Goal: Transaction & Acquisition: Purchase product/service

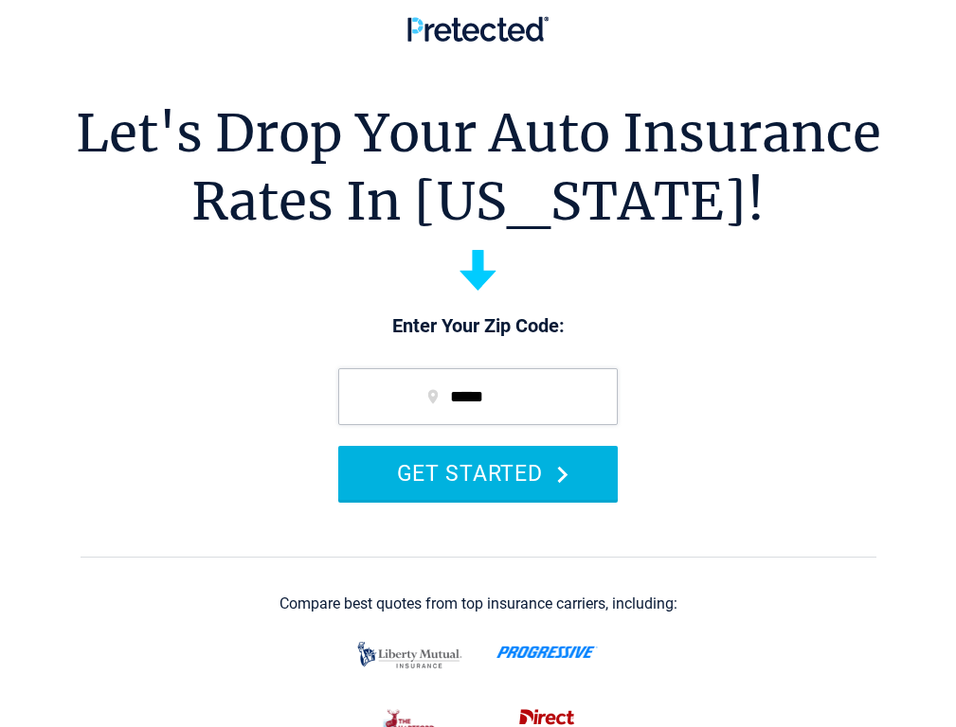
click at [467, 486] on button "GET STARTED" at bounding box center [477, 473] width 279 height 54
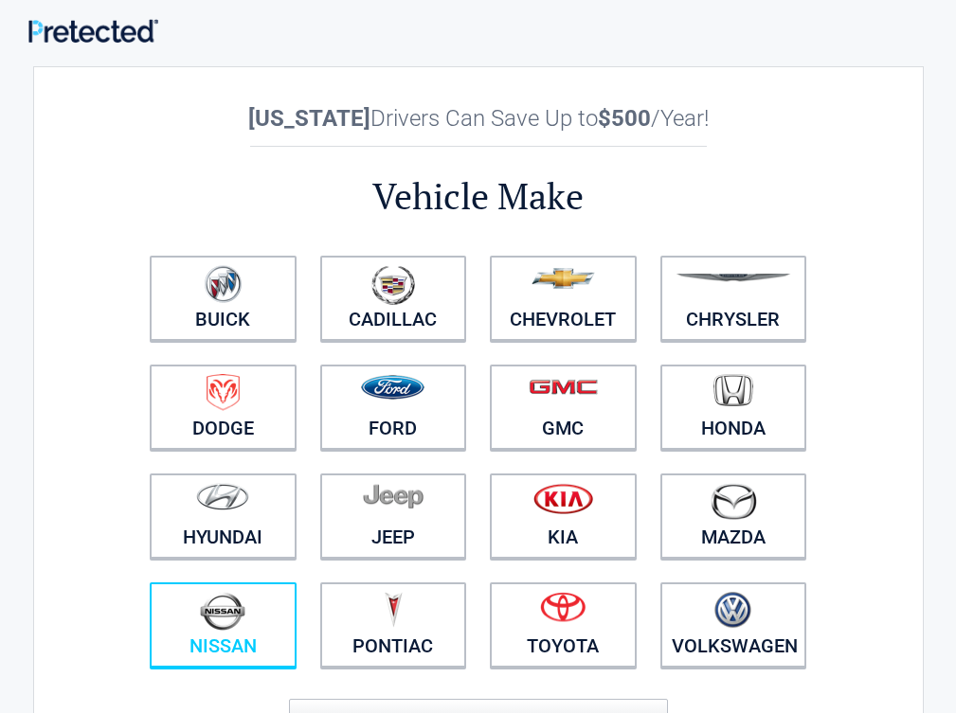
click at [245, 625] on img at bounding box center [222, 611] width 45 height 39
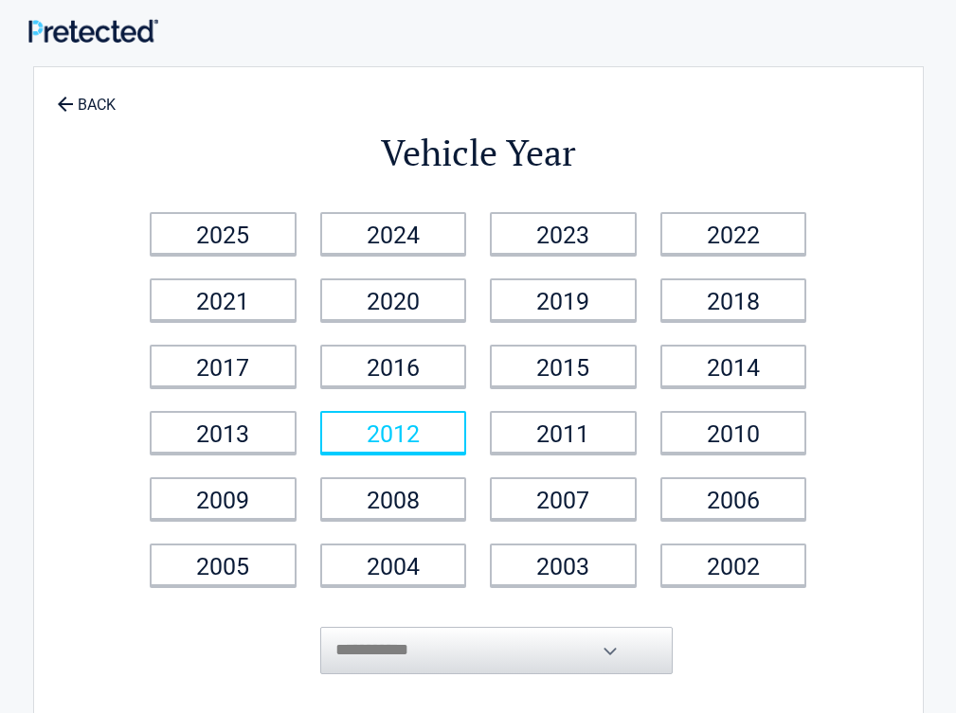
click at [453, 432] on link "2012" at bounding box center [393, 432] width 147 height 43
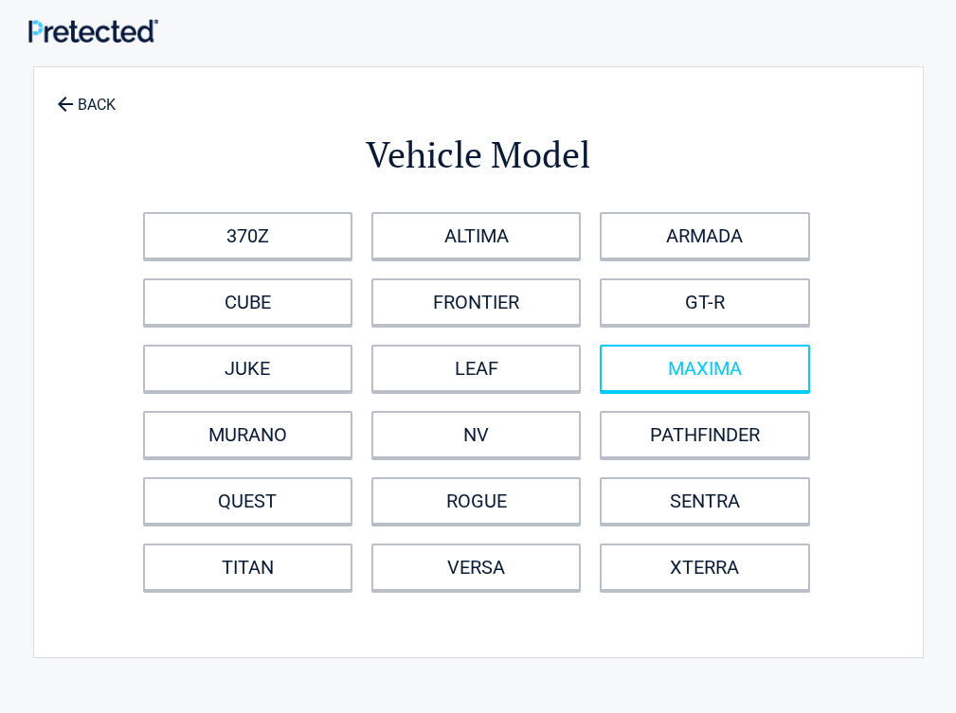
click at [796, 377] on link "MAXIMA" at bounding box center [704, 368] width 209 height 47
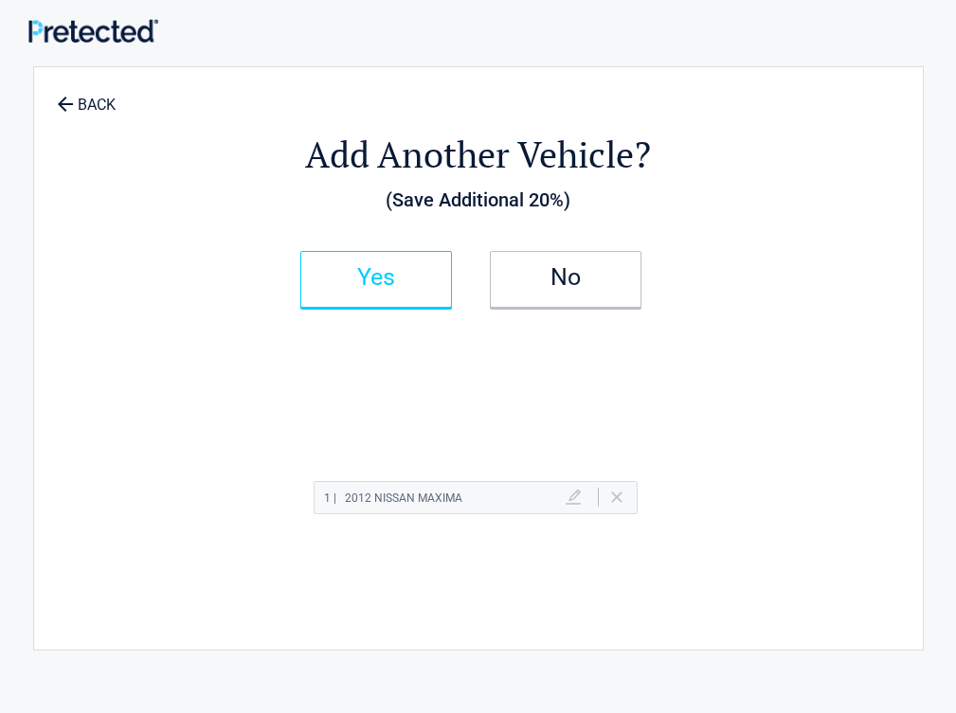
click at [406, 269] on link "Yes" at bounding box center [376, 279] width 152 height 57
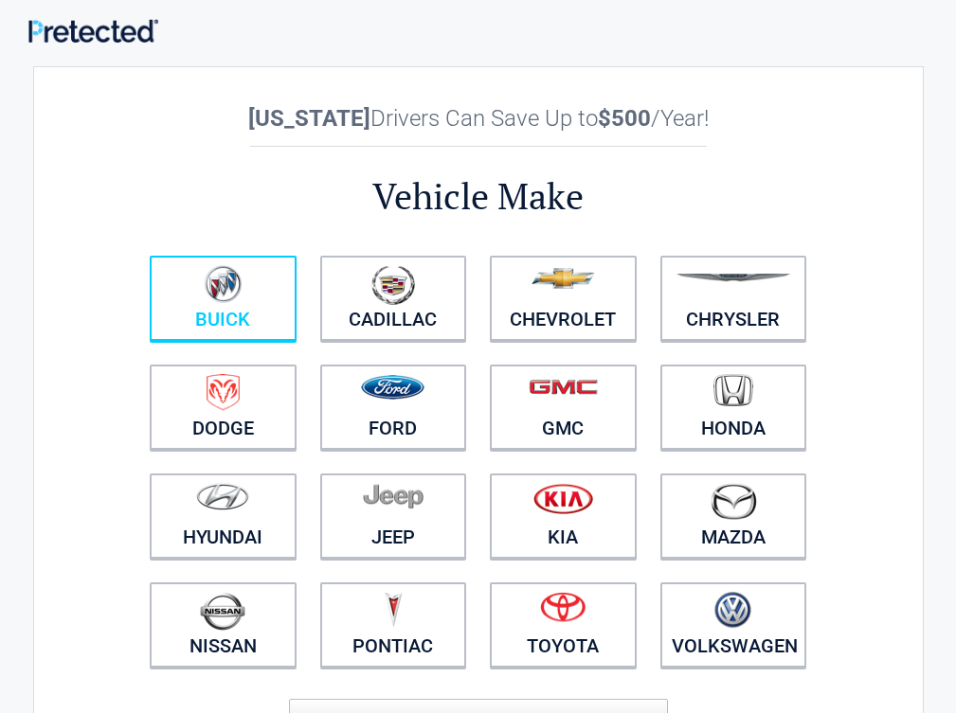
drag, startPoint x: 242, startPoint y: 318, endPoint x: 256, endPoint y: 310, distance: 15.8
click at [242, 318] on link "Buick" at bounding box center [223, 298] width 147 height 85
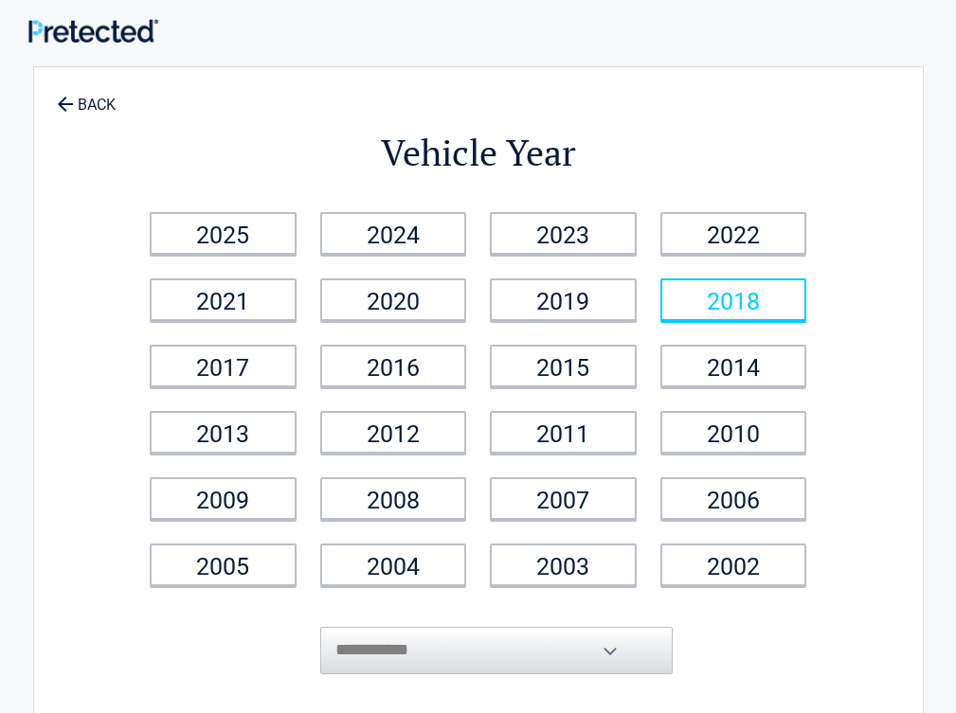
click at [799, 295] on link "2018" at bounding box center [733, 299] width 147 height 43
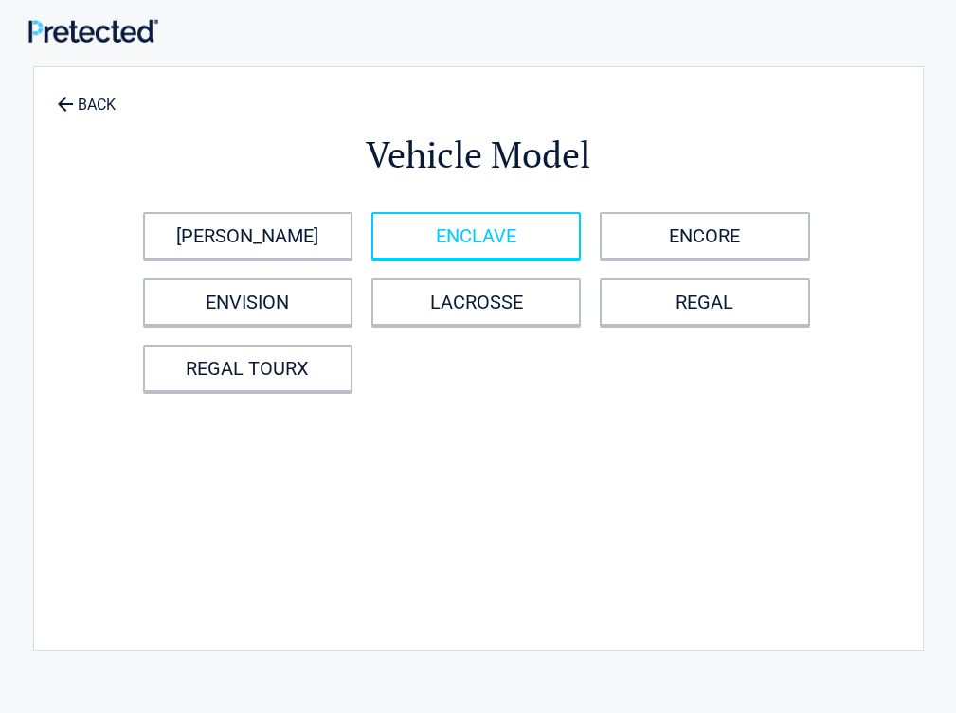
click at [517, 236] on link "ENCLAVE" at bounding box center [475, 235] width 209 height 47
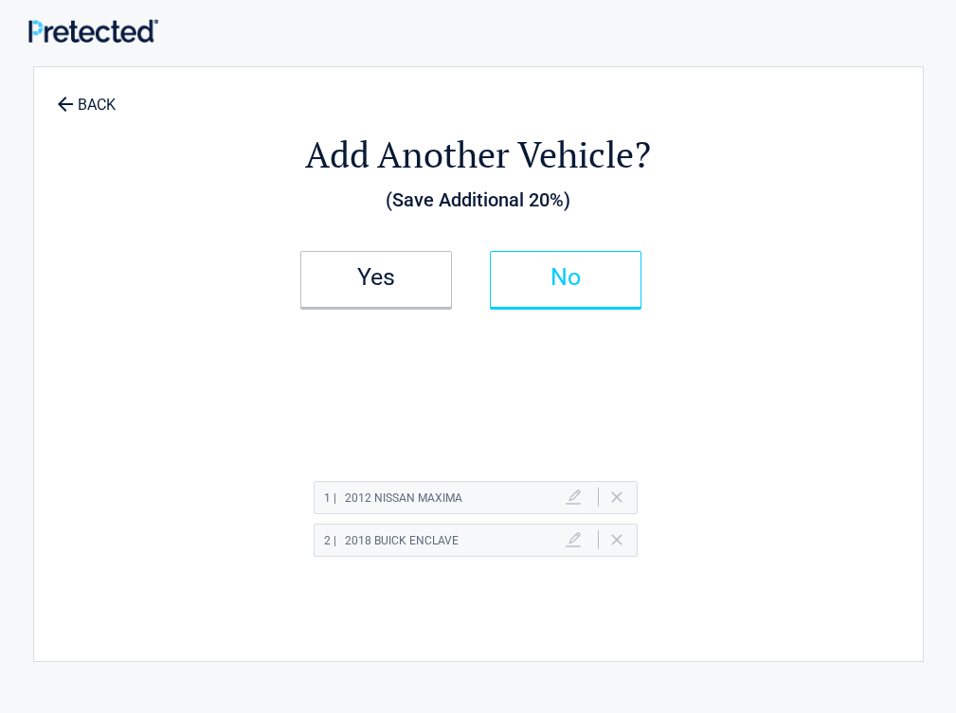
click at [641, 261] on link "No" at bounding box center [566, 279] width 152 height 57
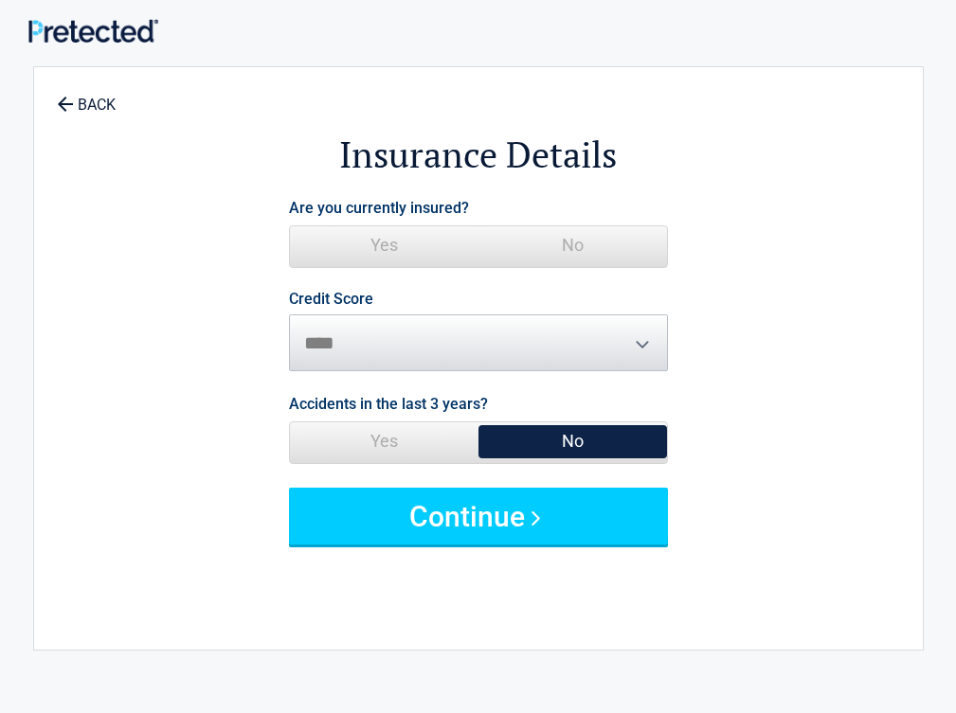
click at [667, 241] on span "No" at bounding box center [572, 245] width 188 height 38
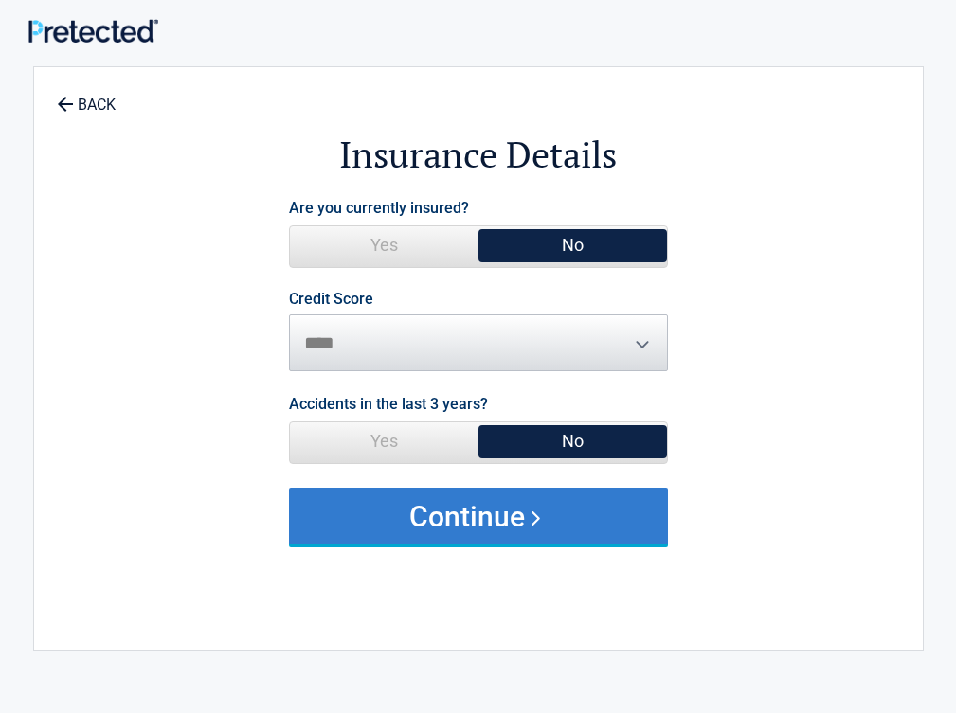
click at [620, 506] on button "Continue" at bounding box center [478, 516] width 379 height 57
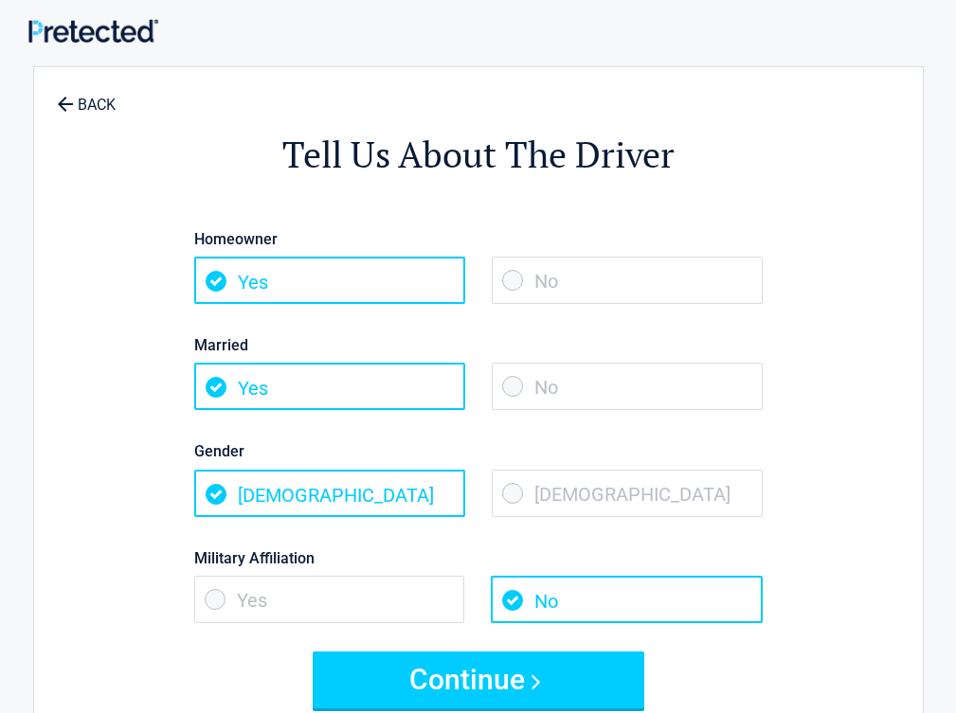
click at [661, 369] on span "No" at bounding box center [627, 386] width 271 height 47
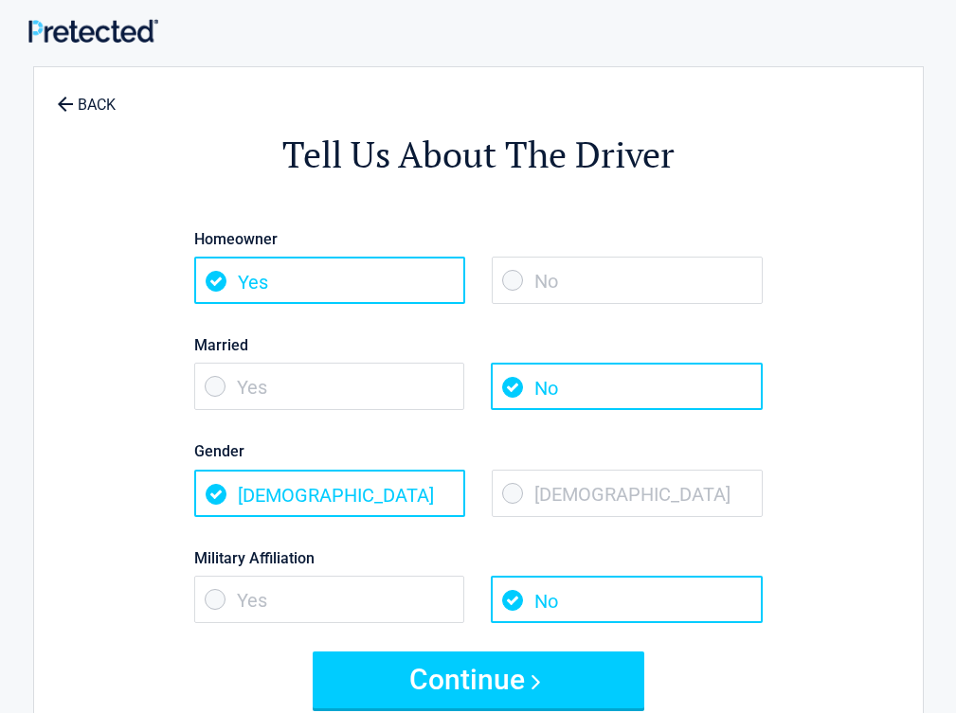
click at [664, 491] on span "Female" at bounding box center [627, 493] width 271 height 47
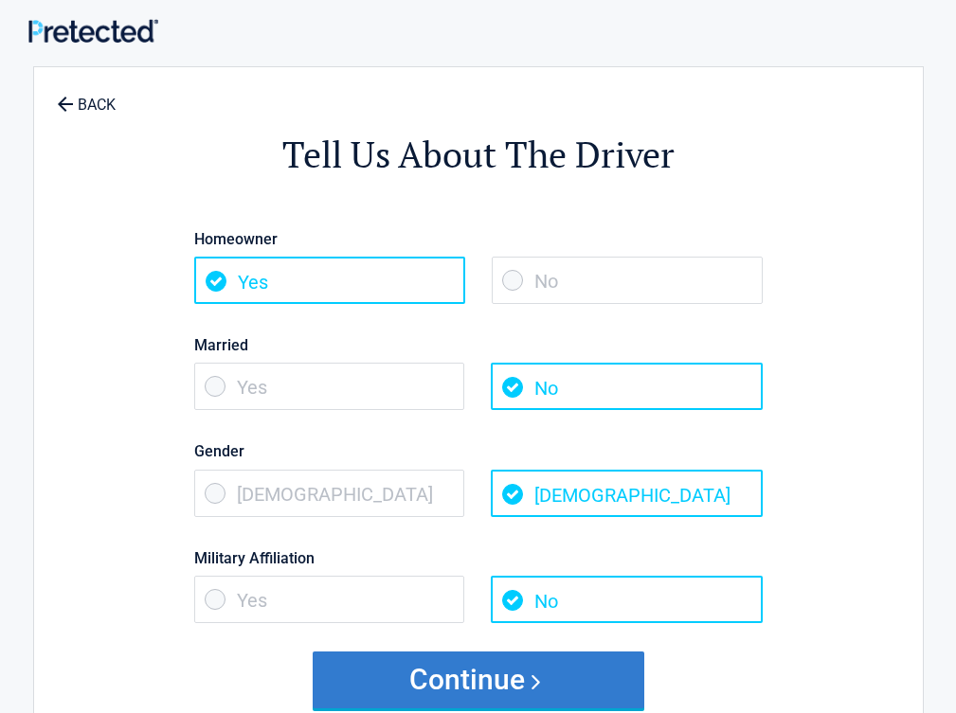
click at [527, 684] on button "Continue" at bounding box center [479, 680] width 332 height 57
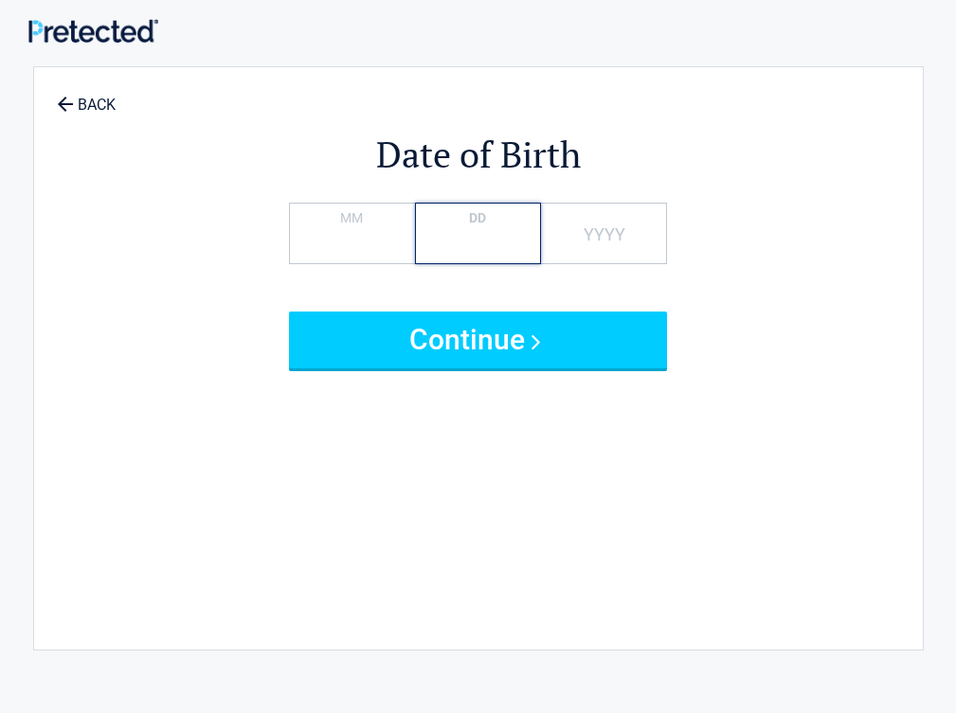
type input "*"
type input "****"
click at [289, 312] on button "Continue" at bounding box center [478, 340] width 379 height 57
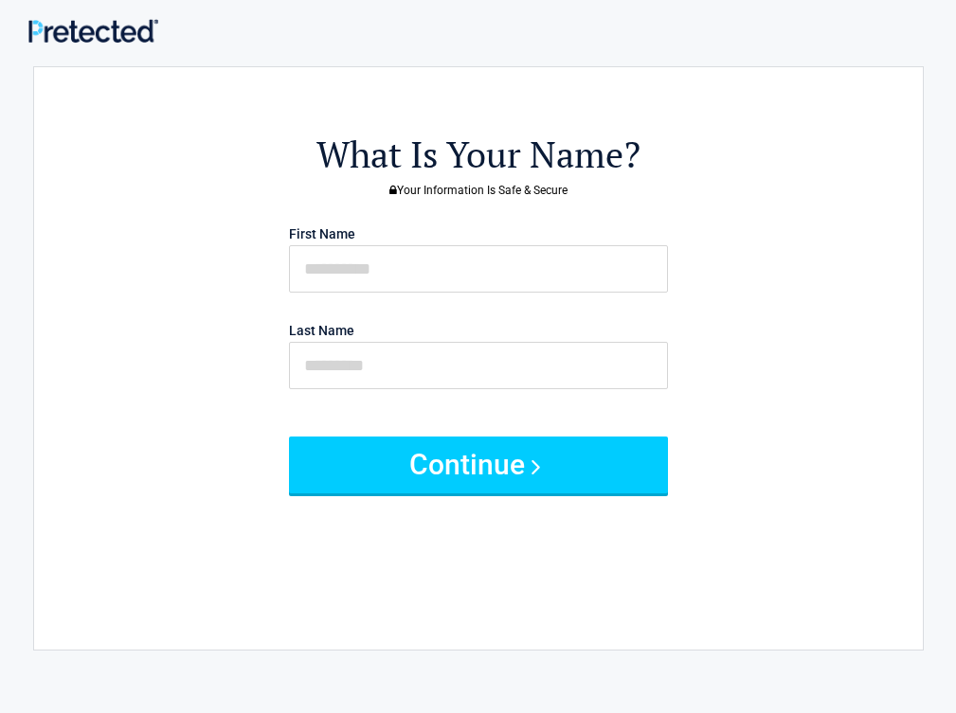
drag, startPoint x: 495, startPoint y: 243, endPoint x: 477, endPoint y: 253, distance: 20.3
click at [495, 243] on p "First Name" at bounding box center [478, 256] width 398 height 73
click at [599, 267] on input "text" at bounding box center [478, 268] width 379 height 47
click at [489, 281] on input "text" at bounding box center [478, 268] width 379 height 47
type input "*******"
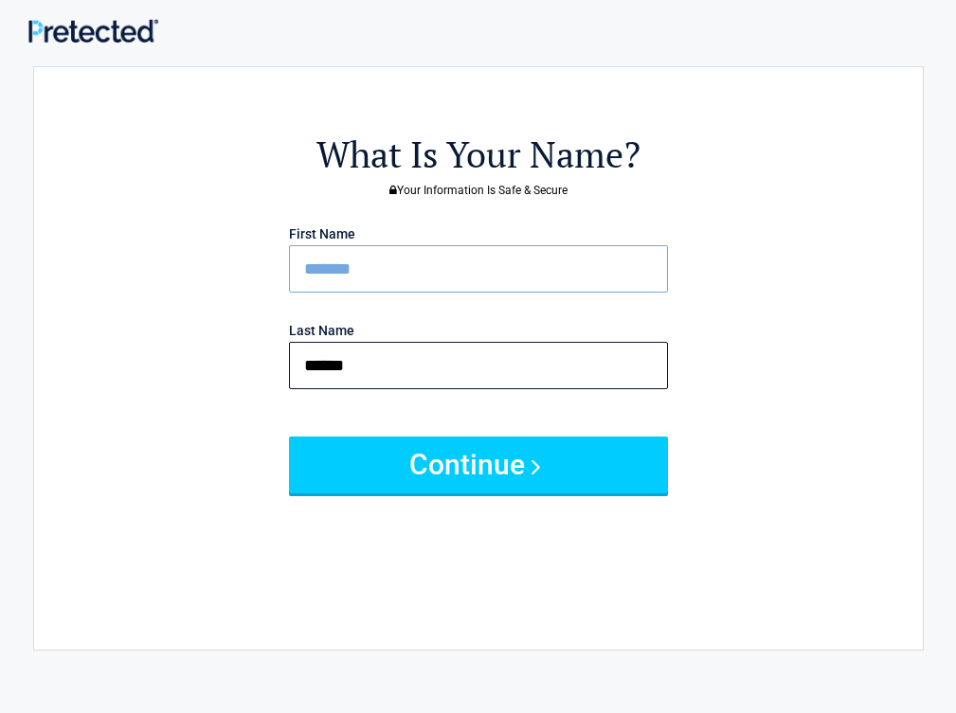
type input "******"
click at [289, 437] on button "Continue" at bounding box center [478, 465] width 379 height 57
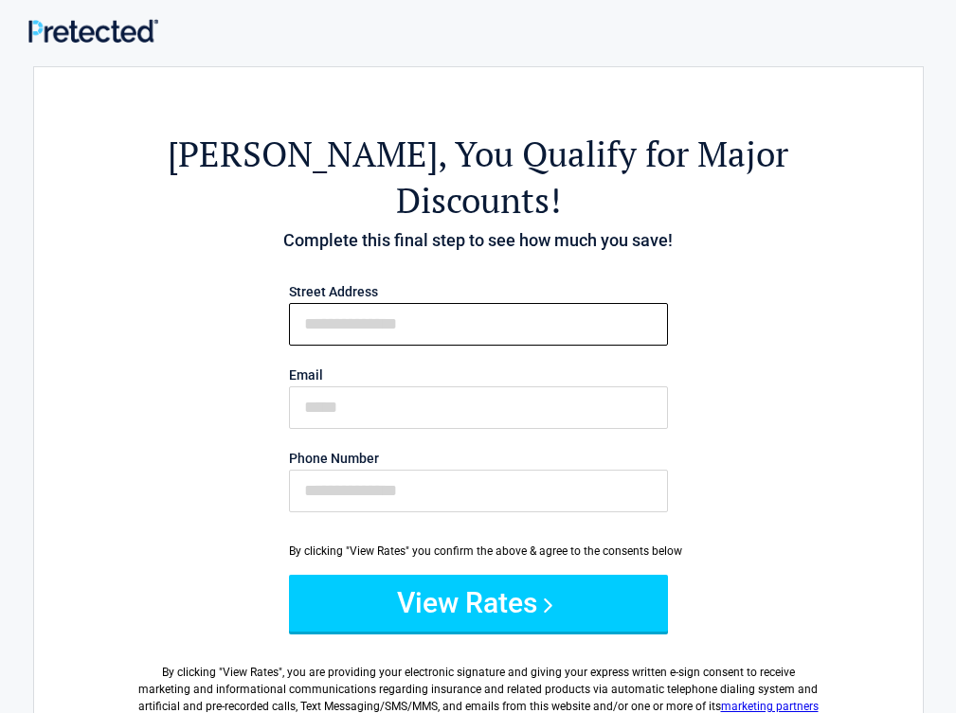
click at [489, 303] on input "First Name" at bounding box center [478, 324] width 379 height 43
type input "**********"
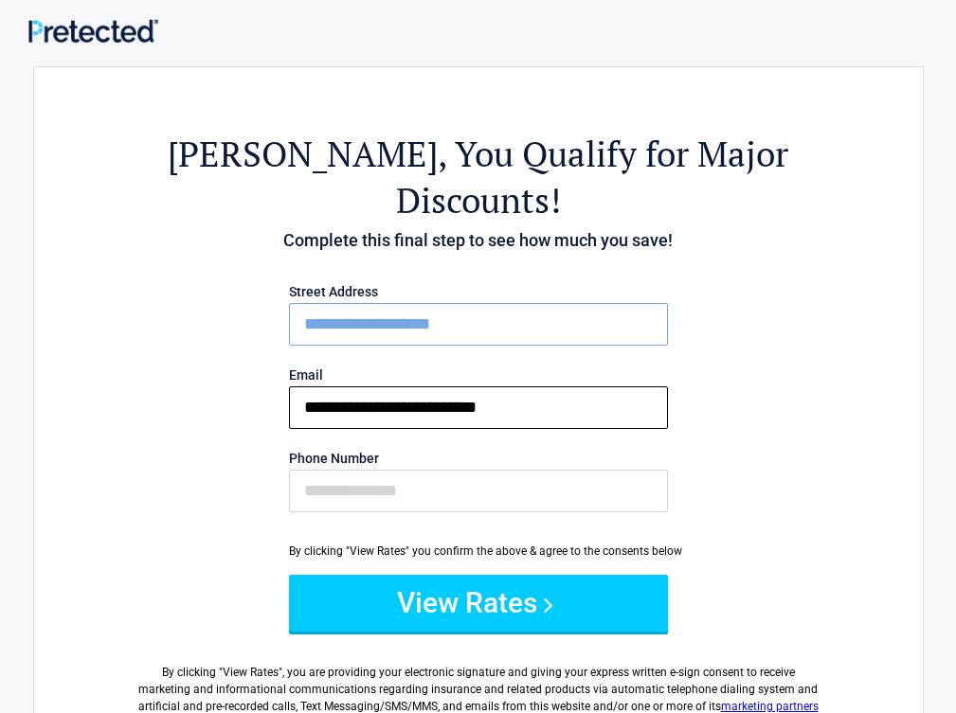
type input "**********"
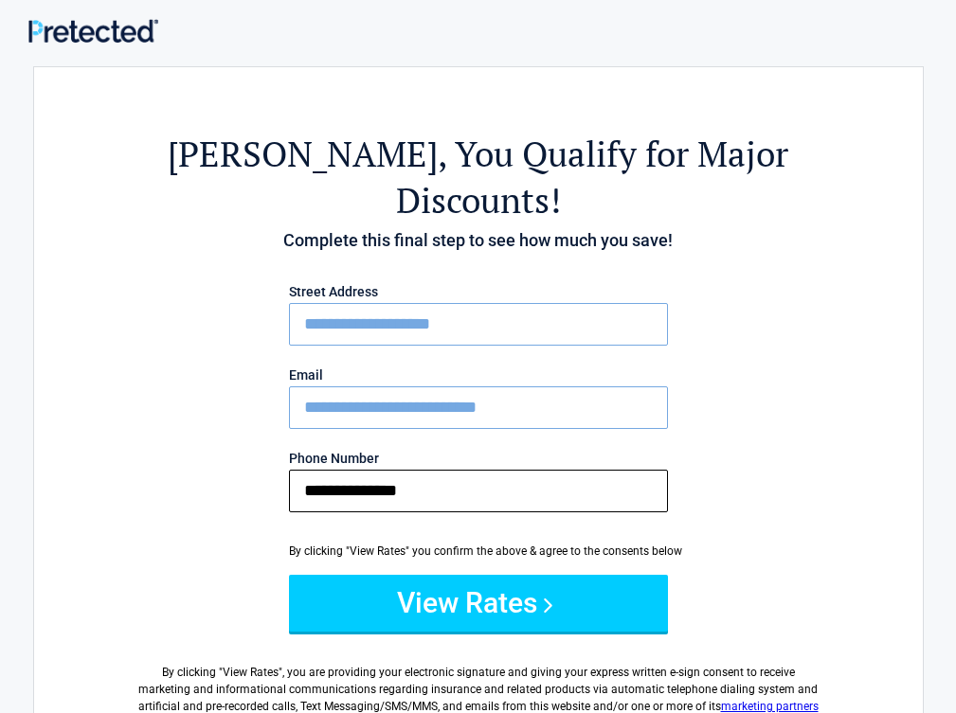
type input "**********"
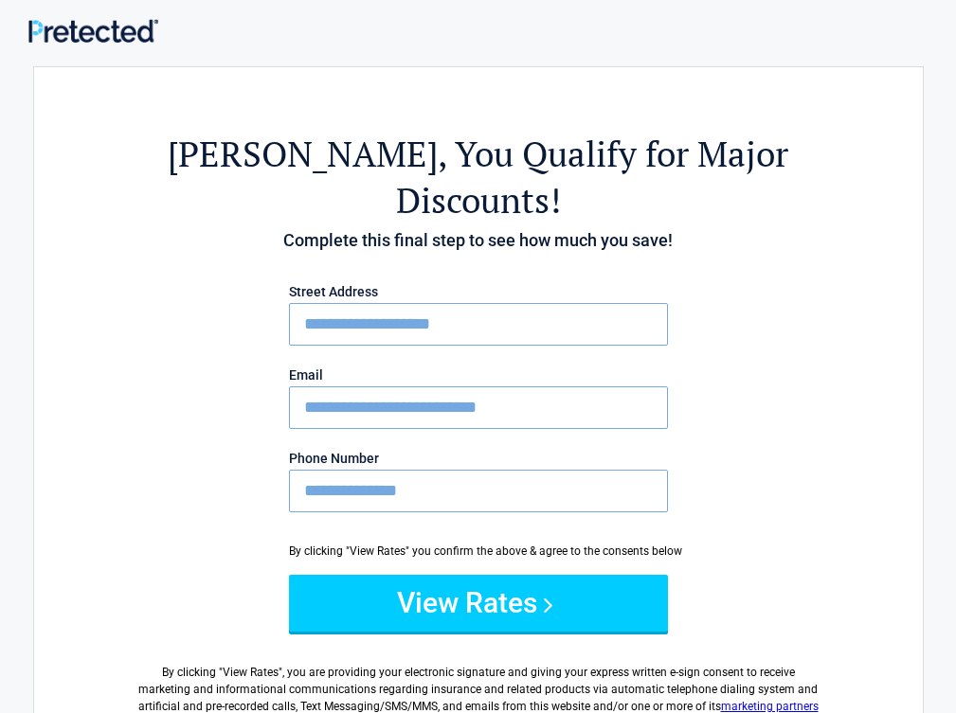
click at [289, 575] on button "View Rates" at bounding box center [478, 603] width 379 height 57
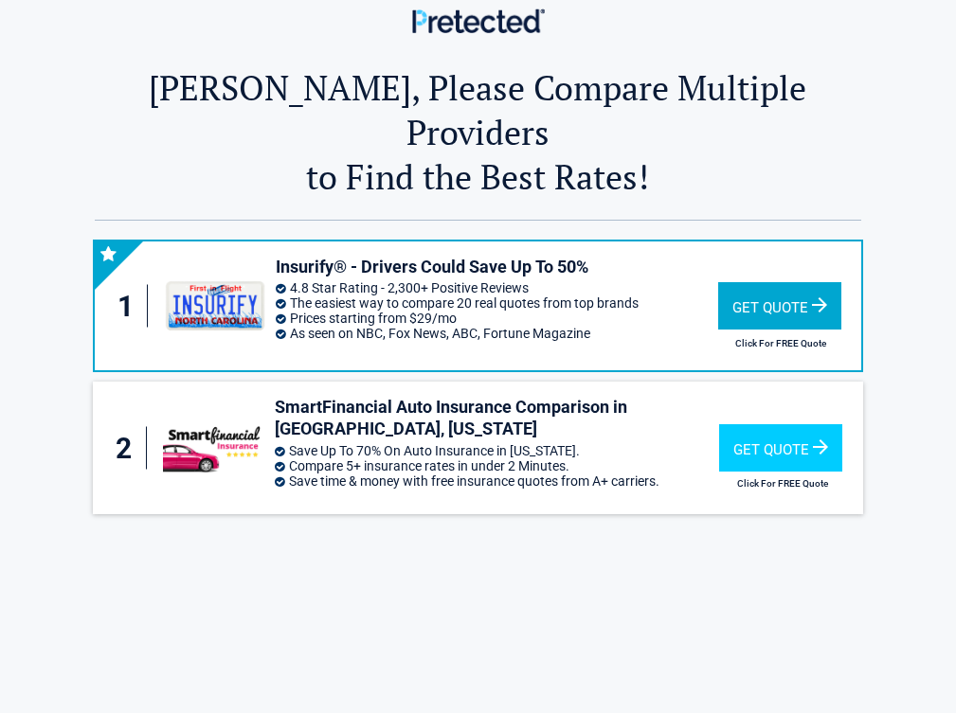
click at [841, 282] on div "Get Quote" at bounding box center [779, 305] width 123 height 47
